Goal: Task Accomplishment & Management: Use online tool/utility

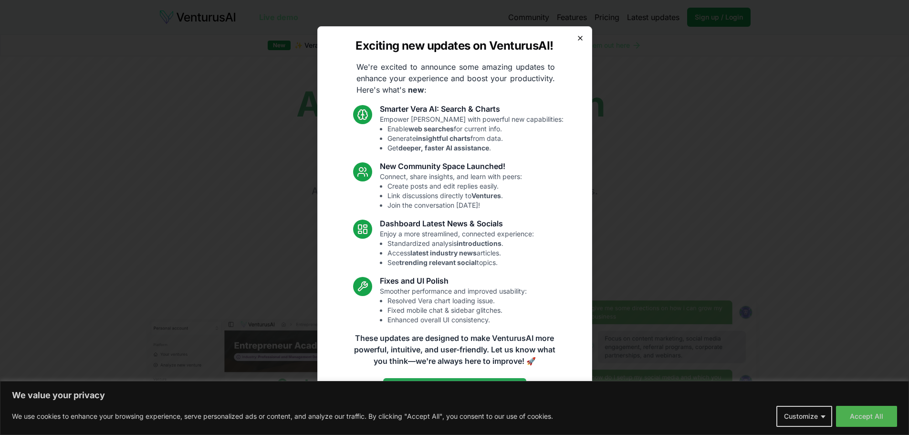
click at [582, 41] on icon "button" at bounding box center [581, 38] width 8 height 8
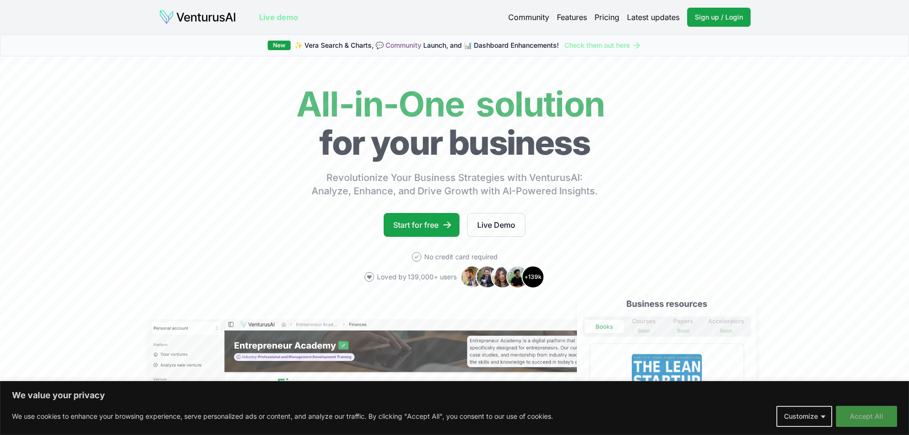
click at [856, 419] on button "Accept All" at bounding box center [866, 416] width 61 height 21
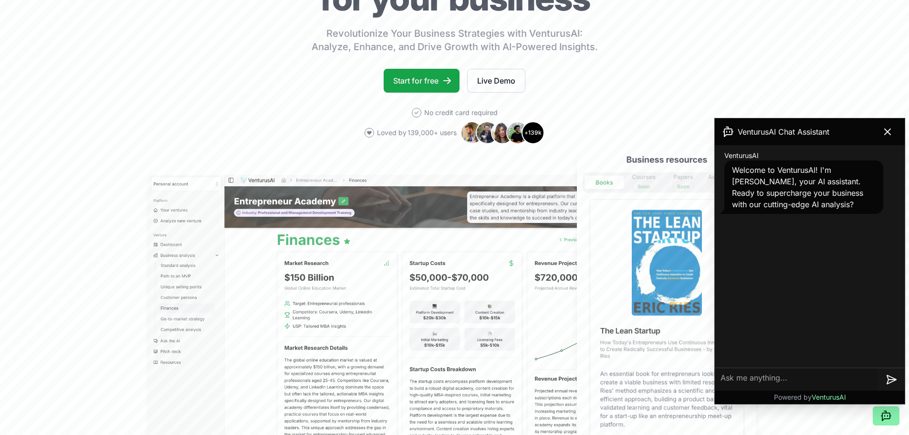
scroll to position [191, 0]
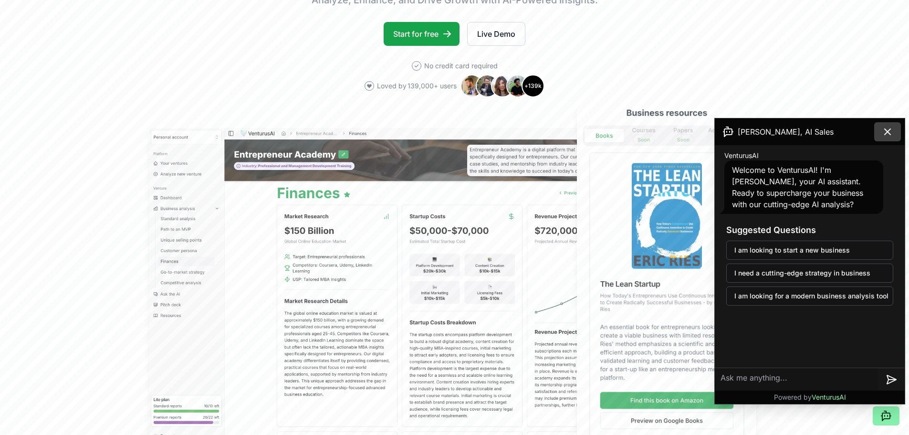
click at [891, 132] on icon at bounding box center [887, 131] width 11 height 11
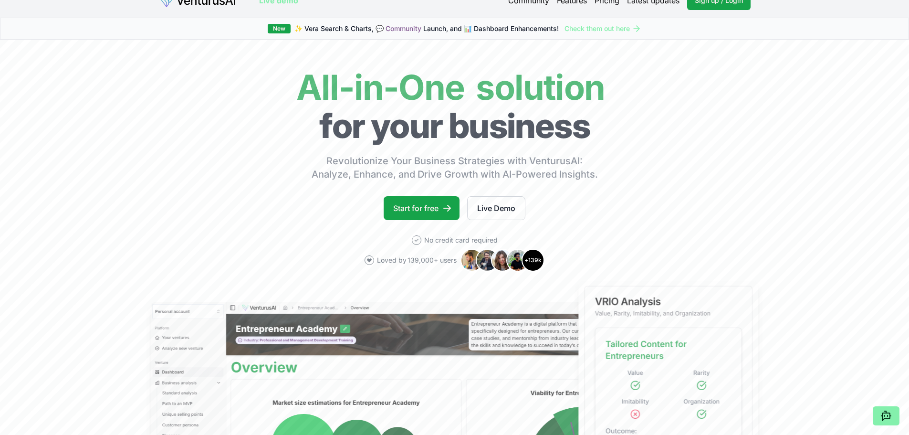
scroll to position [0, 0]
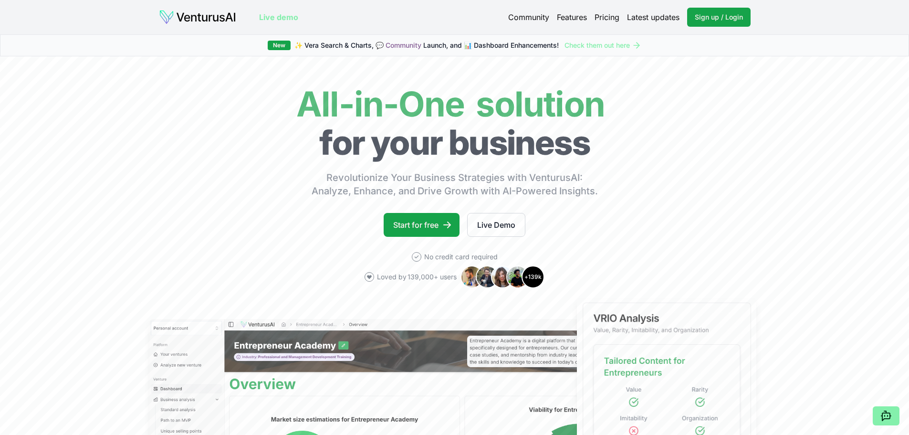
click at [612, 18] on link "Pricing" at bounding box center [607, 16] width 25 height 11
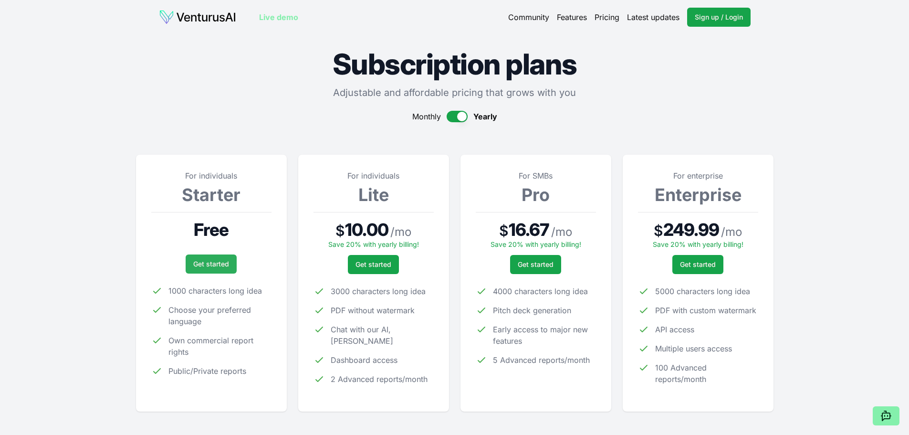
click at [213, 267] on link "Get started" at bounding box center [211, 263] width 51 height 19
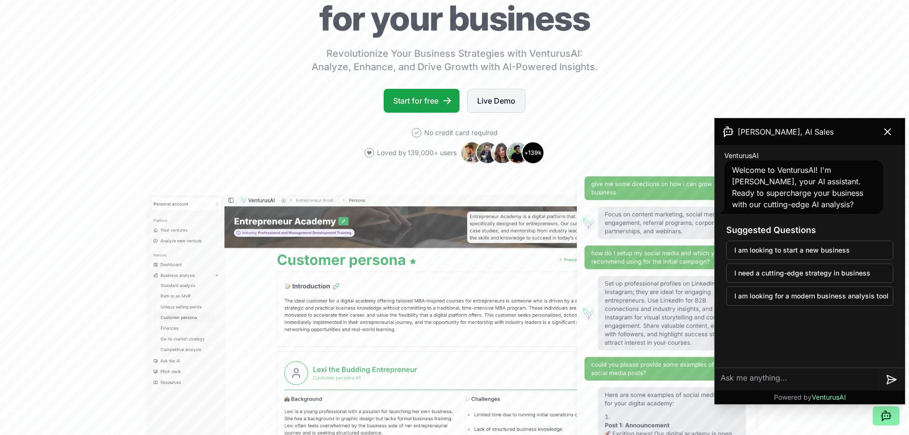
scroll to position [143, 0]
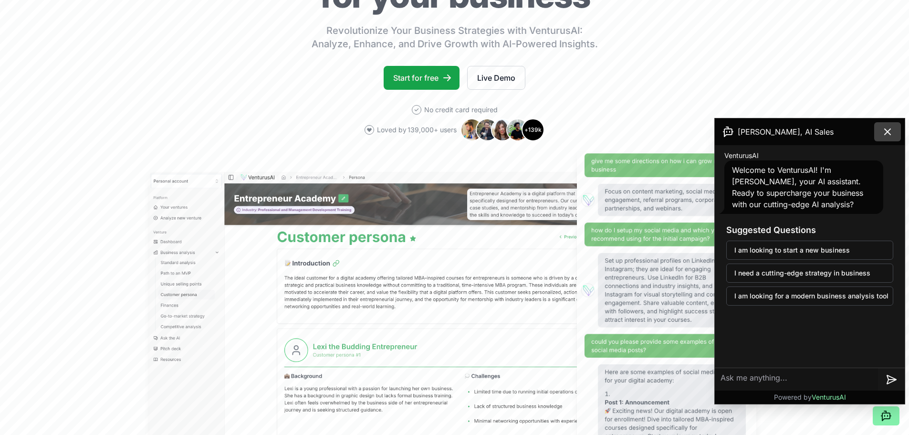
click at [894, 138] on button at bounding box center [888, 131] width 27 height 19
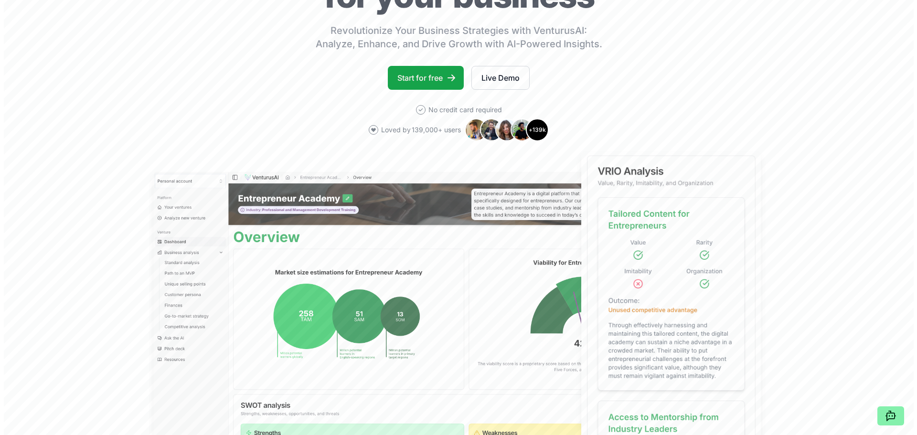
scroll to position [0, 0]
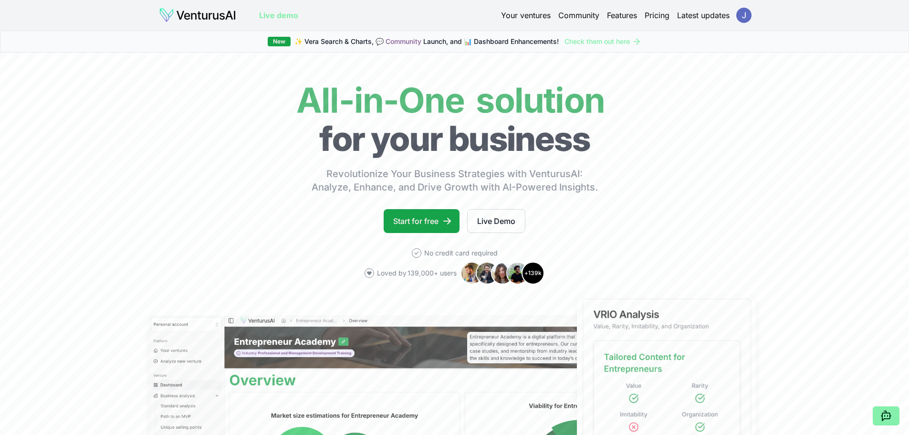
click at [655, 18] on link "Pricing" at bounding box center [657, 15] width 25 height 11
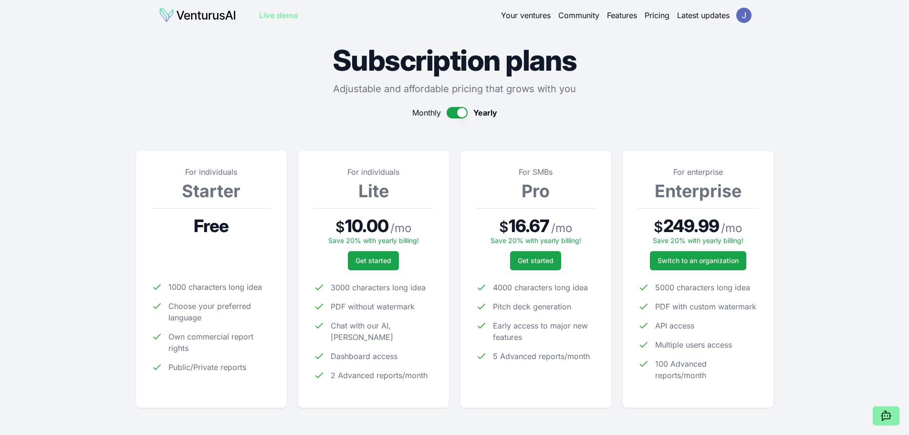
click at [526, 11] on link "Your ventures" at bounding box center [526, 15] width 50 height 11
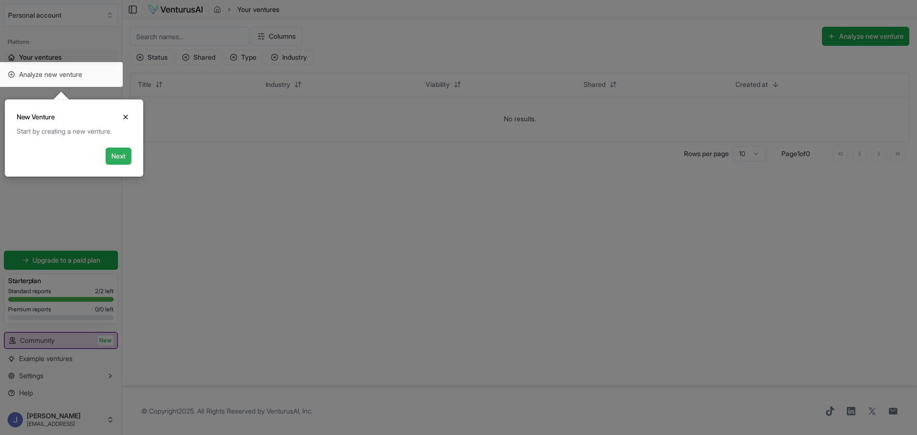
click at [126, 156] on button "Next" at bounding box center [118, 156] width 26 height 17
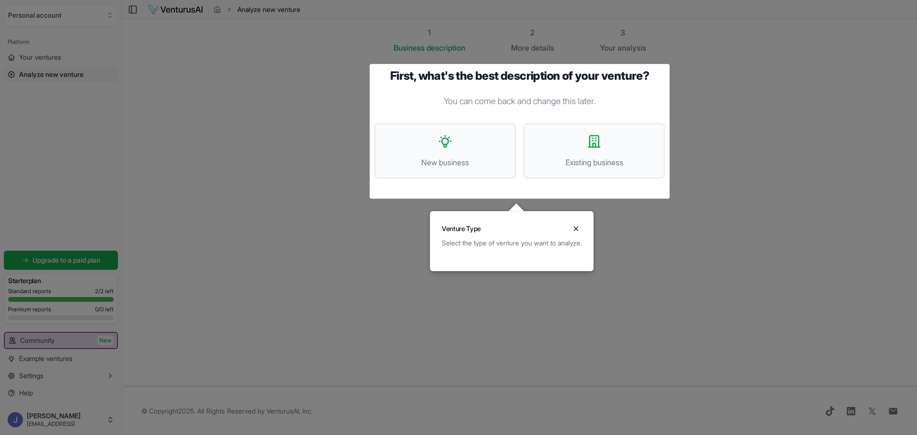
click at [465, 180] on div "First, what's the best description of your venture? You can come back and chang…" at bounding box center [519, 131] width 290 height 125
click at [456, 159] on span "New business" at bounding box center [445, 162] width 120 height 11
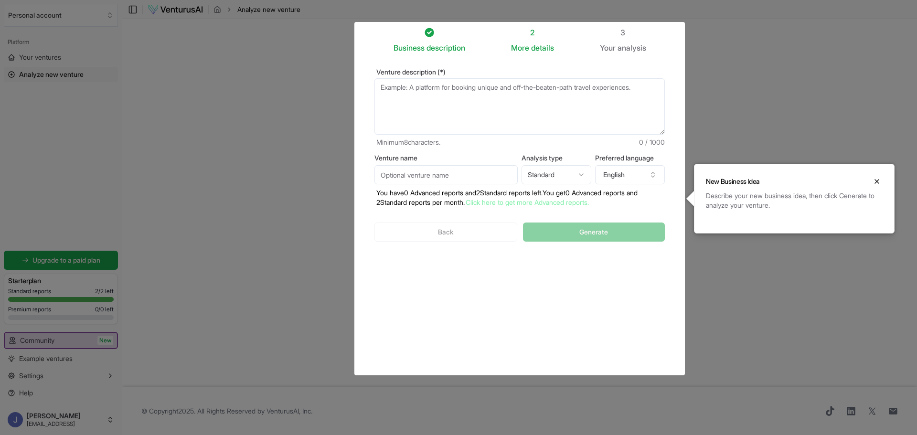
click at [430, 95] on textarea "Venture description (*)" at bounding box center [519, 106] width 290 height 56
paste textarea "SmartAccountant.AI - About Us Revolutionizing Accounting with Artificial Intell…"
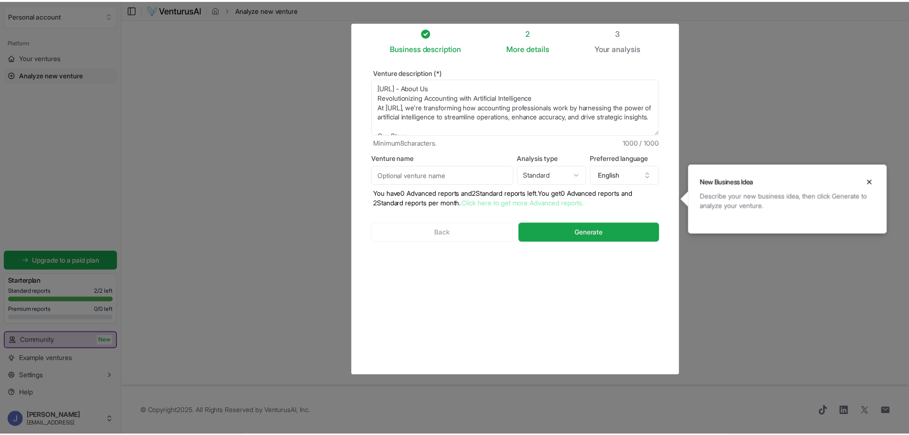
scroll to position [158, 0]
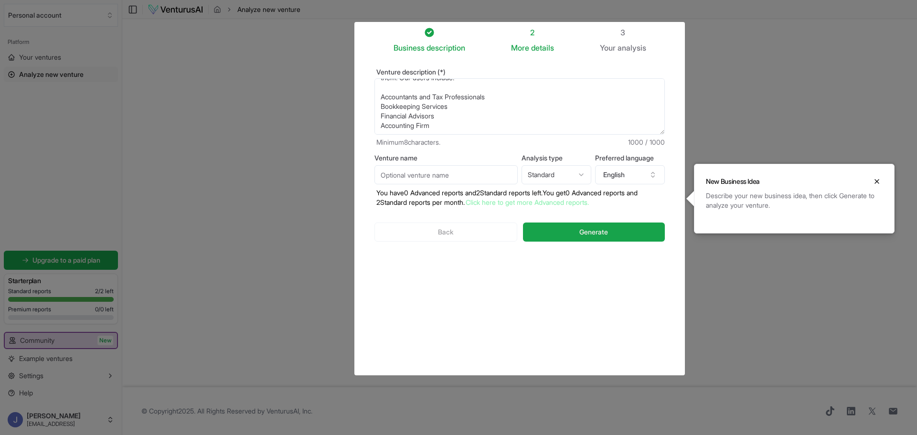
type textarea "SmartAccountant.AI - About Us Revolutionizing Accounting with Artificial Intell…"
click at [408, 181] on input "Venture name" at bounding box center [445, 174] width 143 height 19
type input "SmartAccountant.ai"
click at [573, 234] on button "Generate" at bounding box center [594, 231] width 142 height 19
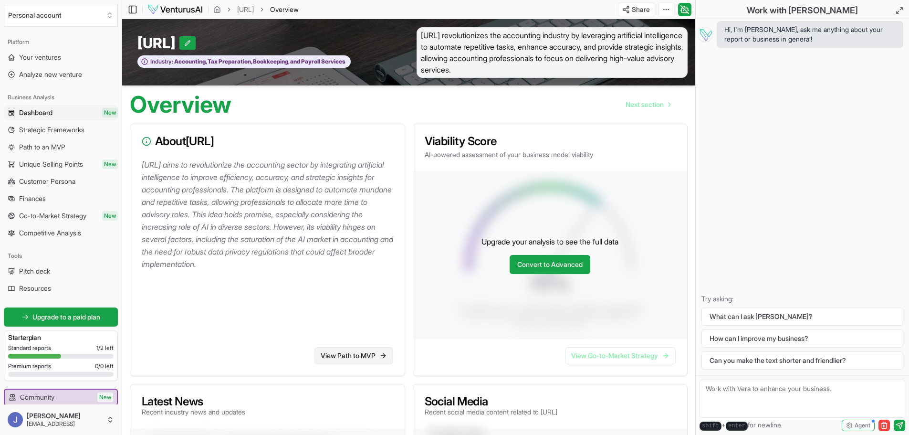
click at [350, 361] on link "View Path to MVP" at bounding box center [354, 355] width 79 height 17
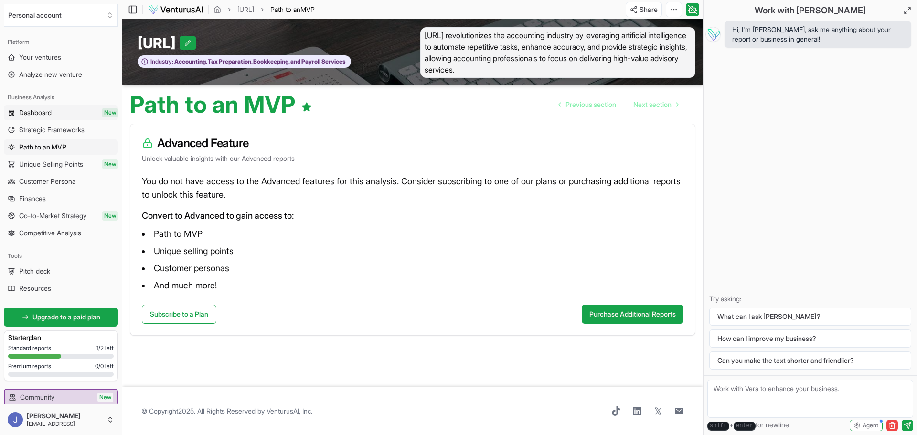
click at [22, 116] on span "Dashboard" at bounding box center [35, 113] width 32 height 10
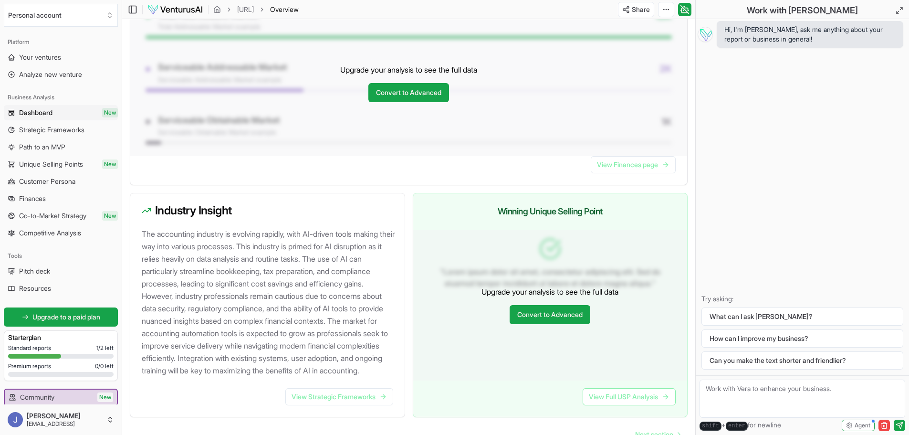
scroll to position [849, 0]
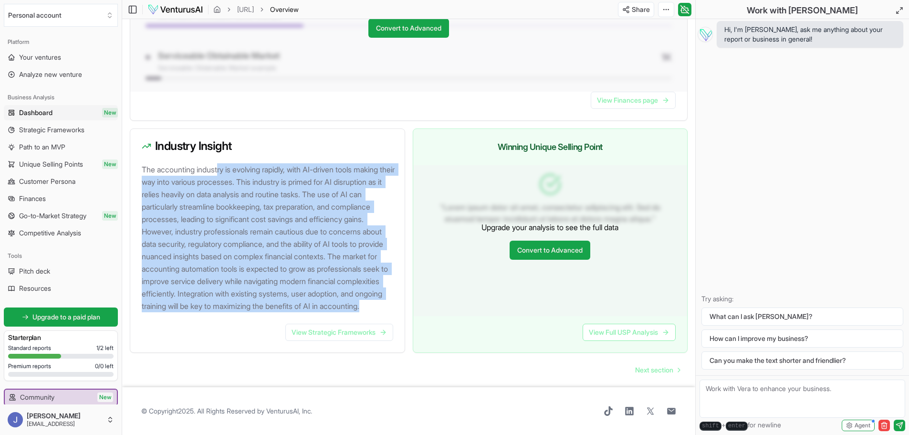
drag, startPoint x: 225, startPoint y: 159, endPoint x: 375, endPoint y: 310, distance: 212.3
click at [375, 309] on p "The accounting industry is evolving rapidly, with AI-driven tools making their …" at bounding box center [269, 237] width 255 height 149
click at [341, 337] on link "View Strategic Frameworks" at bounding box center [339, 332] width 108 height 17
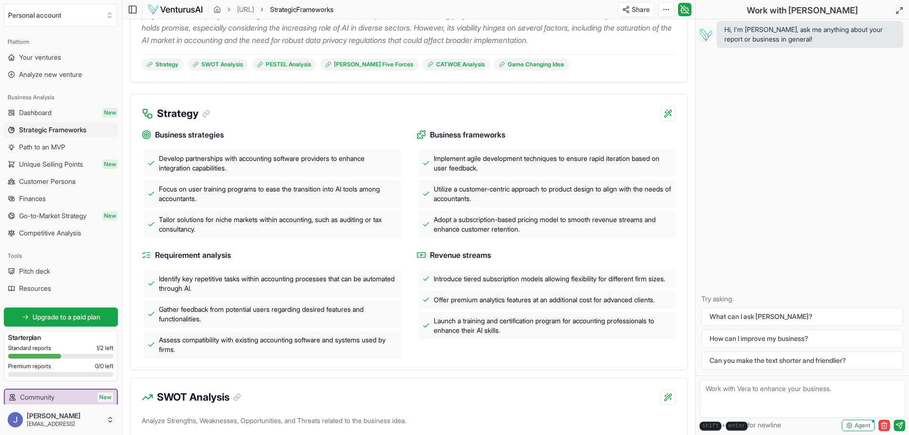
scroll to position [191, 0]
